Goal: Transaction & Acquisition: Purchase product/service

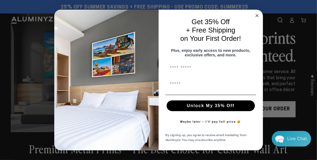
click at [257, 13] on circle "Close dialog" at bounding box center [257, 16] width 6 height 6
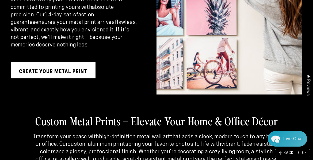
scroll to position [841, 0]
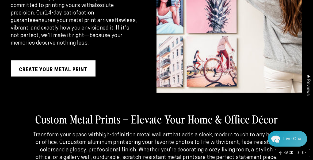
click at [63, 60] on link "Create Your Metal Print" at bounding box center [53, 68] width 85 height 16
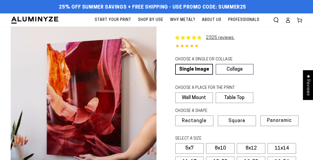
select select "**********"
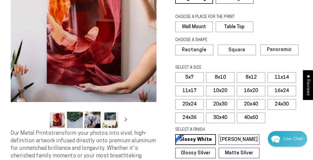
scroll to position [85, 0]
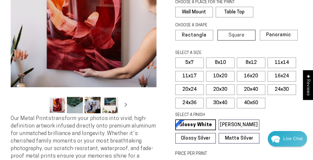
click at [234, 31] on label "Square" at bounding box center [237, 35] width 38 height 11
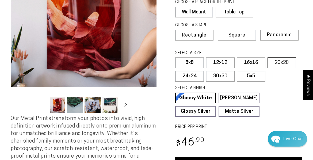
click at [279, 61] on label "20x20" at bounding box center [282, 62] width 29 height 11
click at [254, 61] on label "16x16" at bounding box center [251, 62] width 29 height 11
click at [284, 62] on label "20x20" at bounding box center [282, 62] width 29 height 11
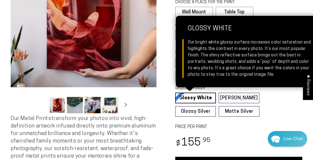
click at [198, 94] on link "Glossy White Glossy White Our bright white glossy surface increases color satur…" at bounding box center [195, 97] width 41 height 11
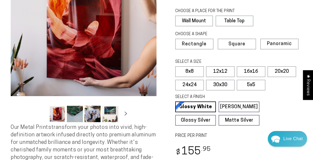
scroll to position [62, 0]
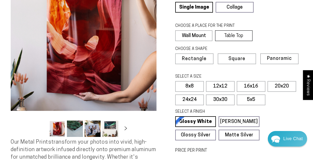
click at [229, 33] on label "Table Top" at bounding box center [233, 35] width 37 height 11
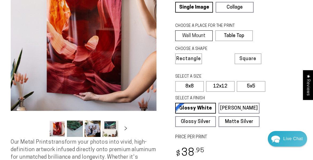
click at [197, 34] on label "Wall Mount" at bounding box center [193, 35] width 37 height 11
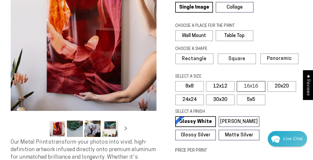
click at [254, 88] on label "16x16" at bounding box center [251, 86] width 29 height 11
click at [238, 39] on label "Table Top" at bounding box center [233, 35] width 37 height 11
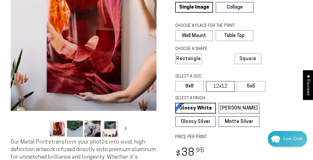
click at [224, 84] on label "12x12" at bounding box center [220, 86] width 29 height 11
click at [204, 38] on label "Wall Mount" at bounding box center [193, 35] width 37 height 11
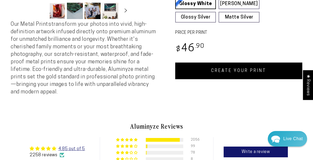
scroll to position [129, 0]
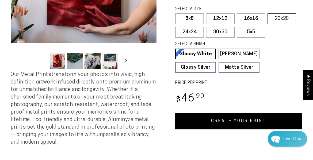
click at [280, 19] on label "20x20" at bounding box center [282, 18] width 29 height 11
click at [219, 18] on label "12x12" at bounding box center [220, 18] width 29 height 11
